Goal: Browse casually

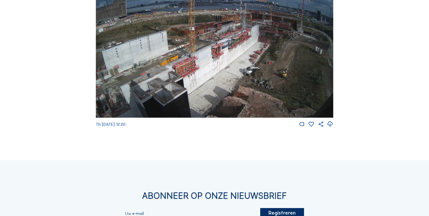
scroll to position [816, 0]
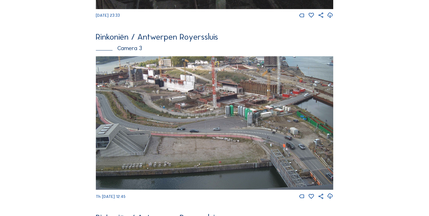
scroll to position [385, 0]
click at [222, 88] on img at bounding box center [214, 122] width 237 height 133
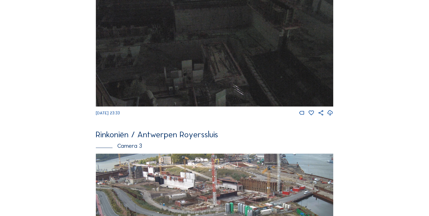
scroll to position [567, 0]
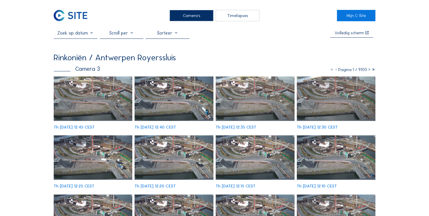
click at [115, 102] on img at bounding box center [93, 98] width 79 height 44
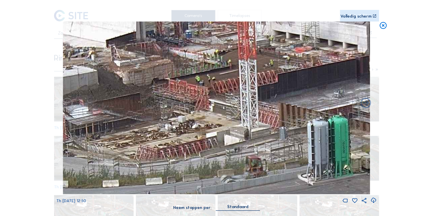
click at [383, 26] on icon at bounding box center [382, 25] width 8 height 9
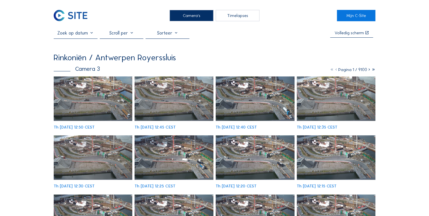
click at [77, 15] on img at bounding box center [71, 15] width 34 height 11
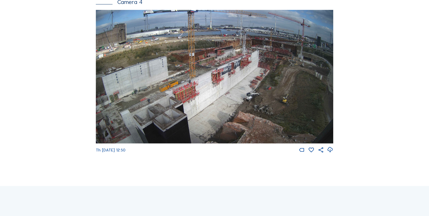
scroll to position [794, 0]
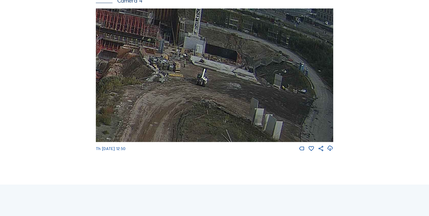
drag, startPoint x: 320, startPoint y: 44, endPoint x: 130, endPoint y: 80, distance: 192.9
click at [107, 87] on img at bounding box center [214, 74] width 237 height 133
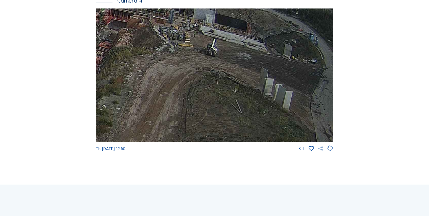
drag, startPoint x: 147, startPoint y: 81, endPoint x: 148, endPoint y: 49, distance: 32.8
click at [148, 49] on img at bounding box center [214, 74] width 237 height 133
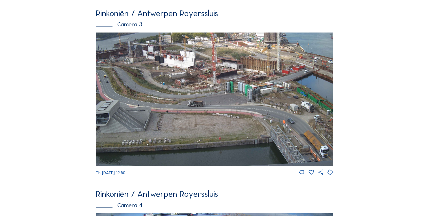
scroll to position [588, 0]
